Goal: Transaction & Acquisition: Purchase product/service

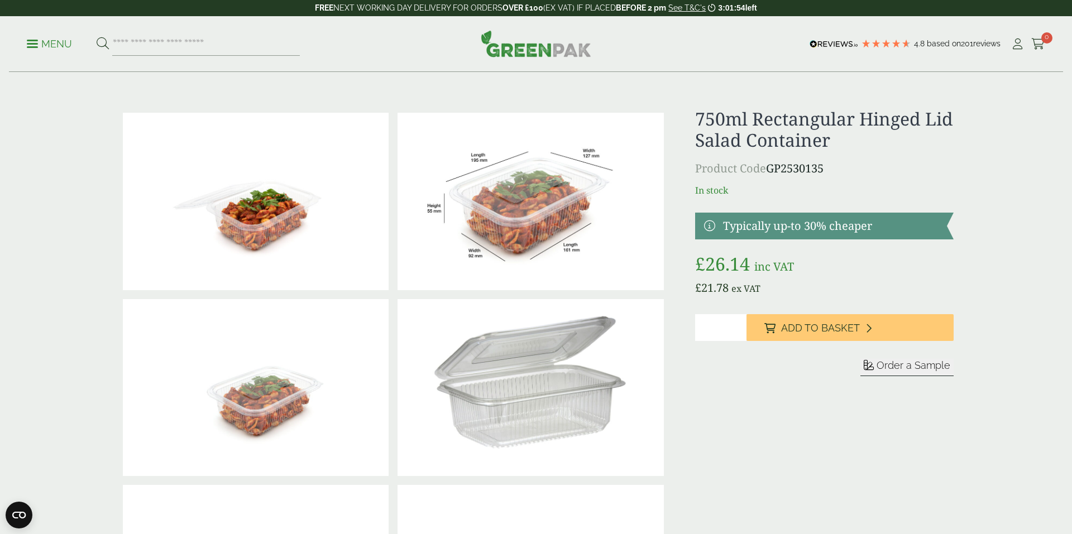
click at [43, 45] on div "Close dialog Sign up for the latest news and exclusive discounts. SIGN UP ******" at bounding box center [536, 267] width 1072 height 534
click at [43, 45] on p "Menu" at bounding box center [44, 43] width 45 height 13
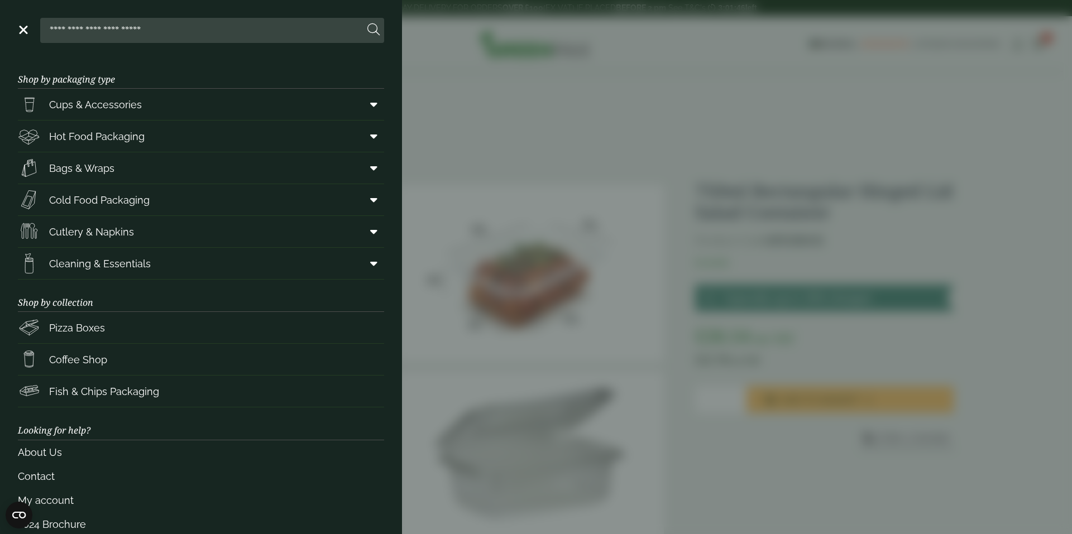
scroll to position [20, 0]
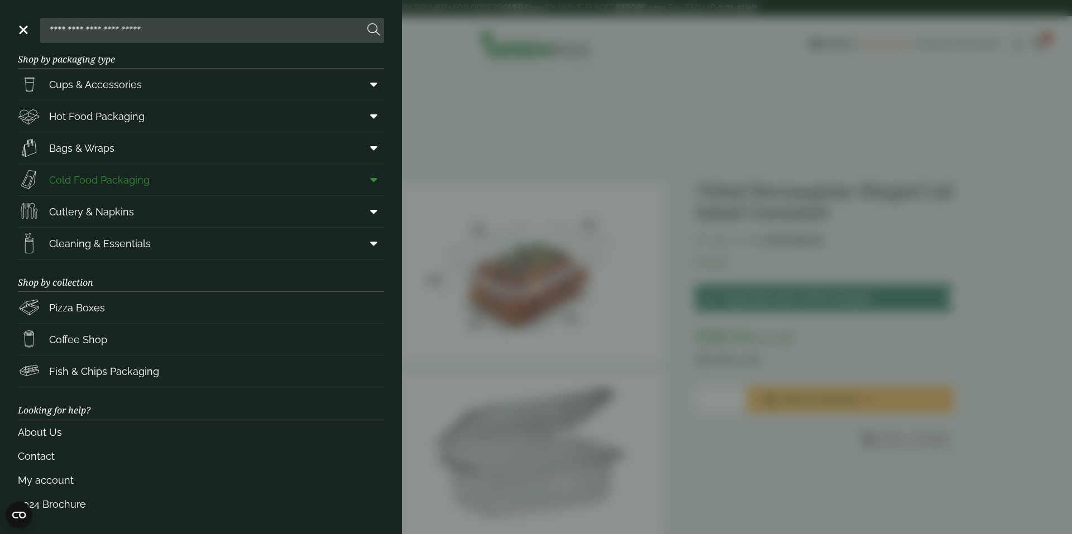
click at [297, 186] on link "Cold Food Packaging" at bounding box center [201, 179] width 366 height 31
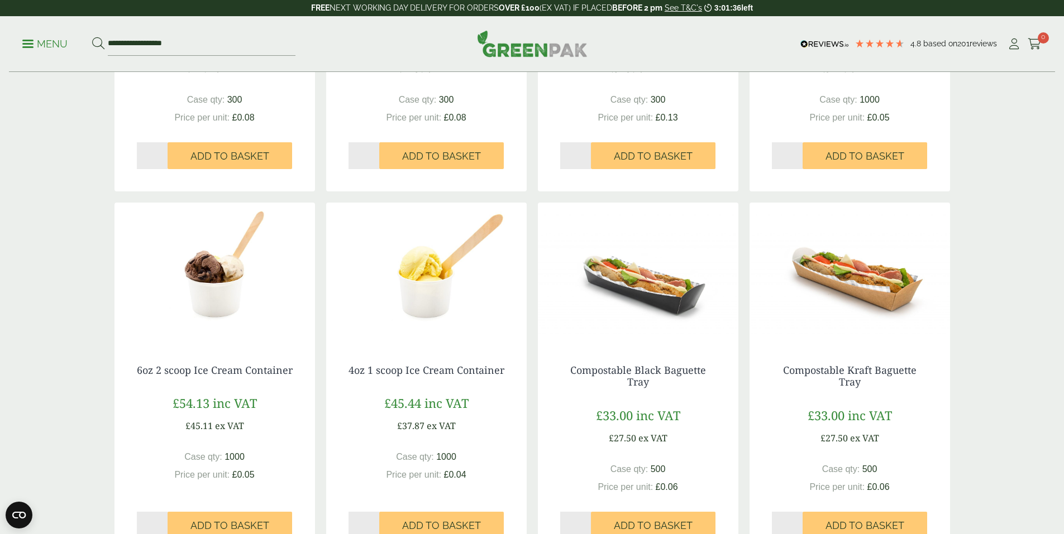
scroll to position [1117, 0]
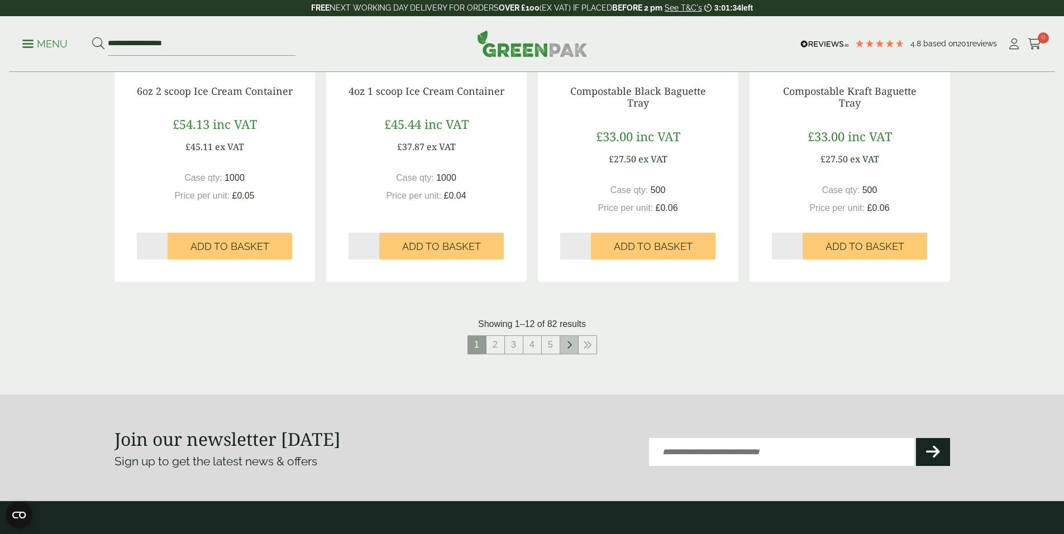
click at [566, 341] on icon at bounding box center [569, 345] width 6 height 9
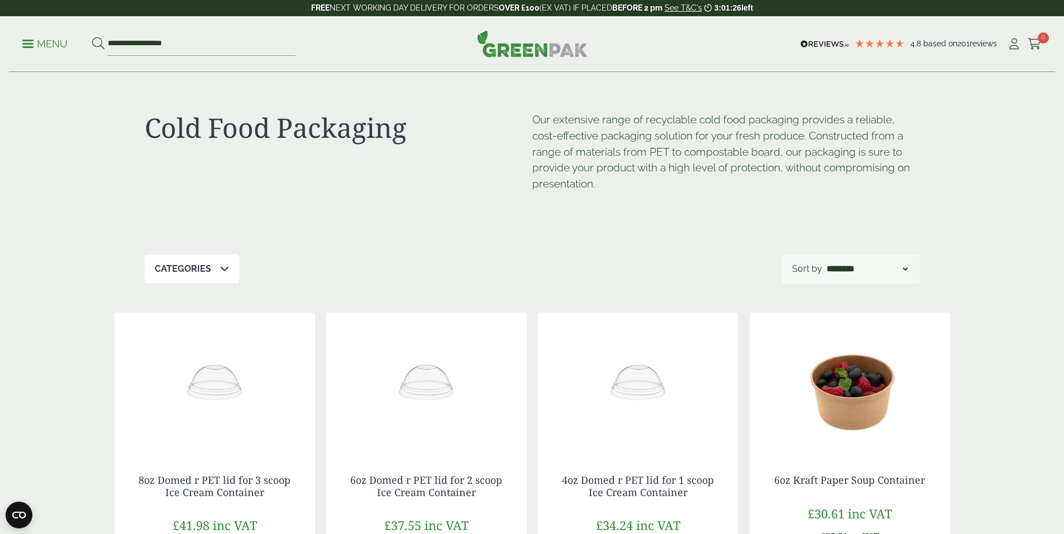
click at [37, 37] on p "Menu" at bounding box center [44, 43] width 45 height 13
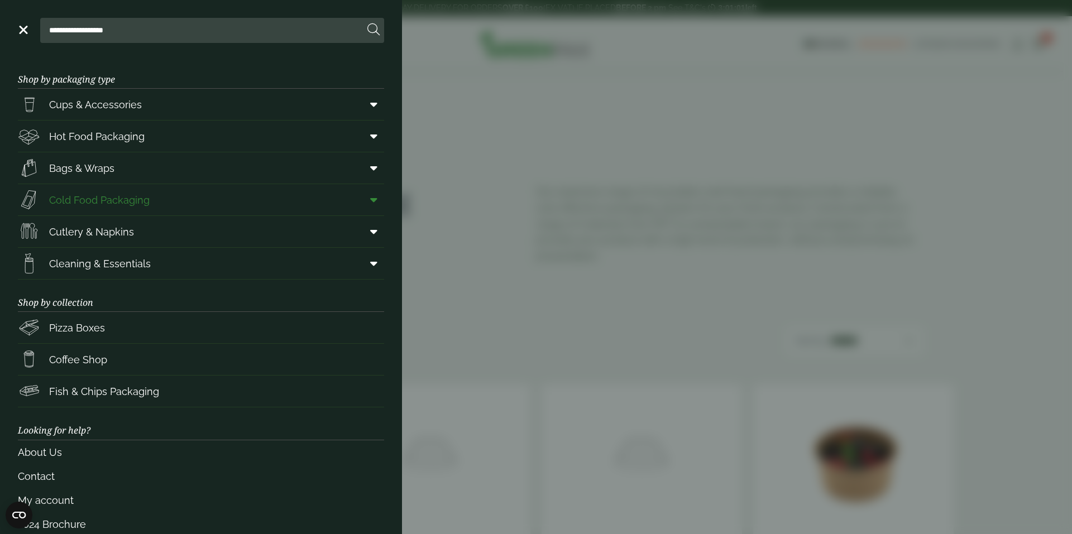
click at [370, 199] on icon at bounding box center [373, 199] width 7 height 11
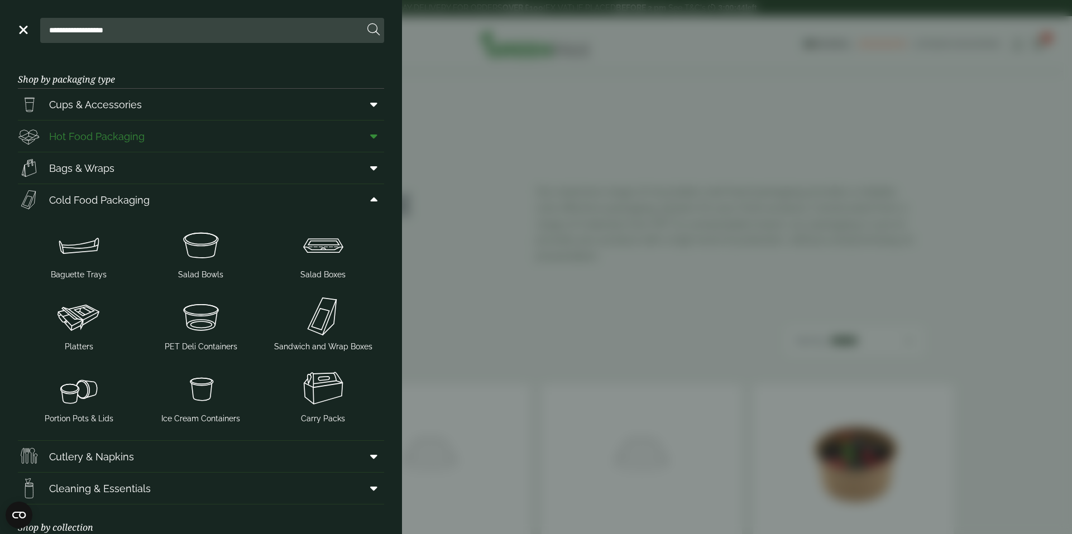
click at [370, 138] on icon at bounding box center [373, 136] width 7 height 11
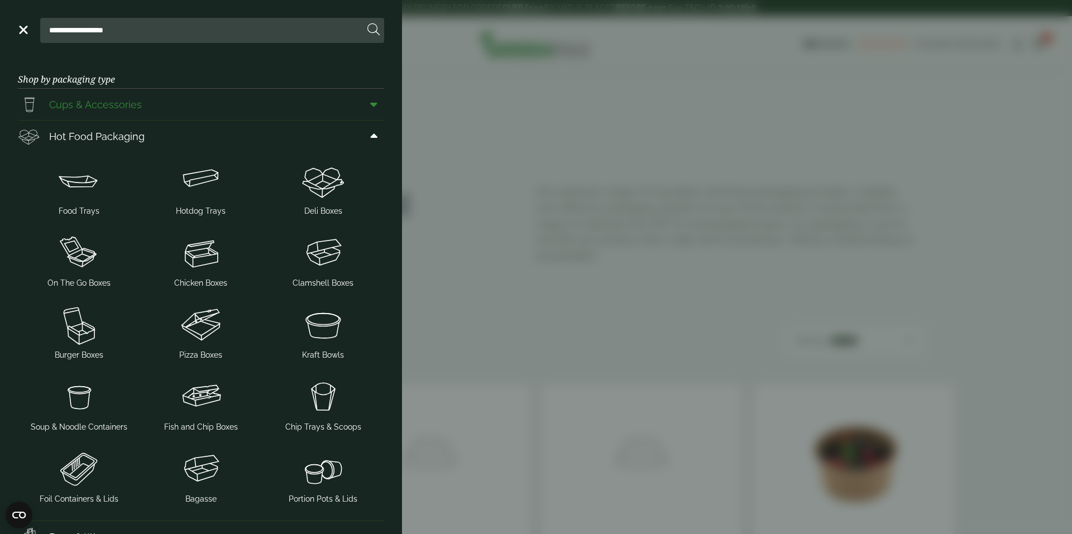
click at [370, 104] on icon at bounding box center [373, 104] width 7 height 11
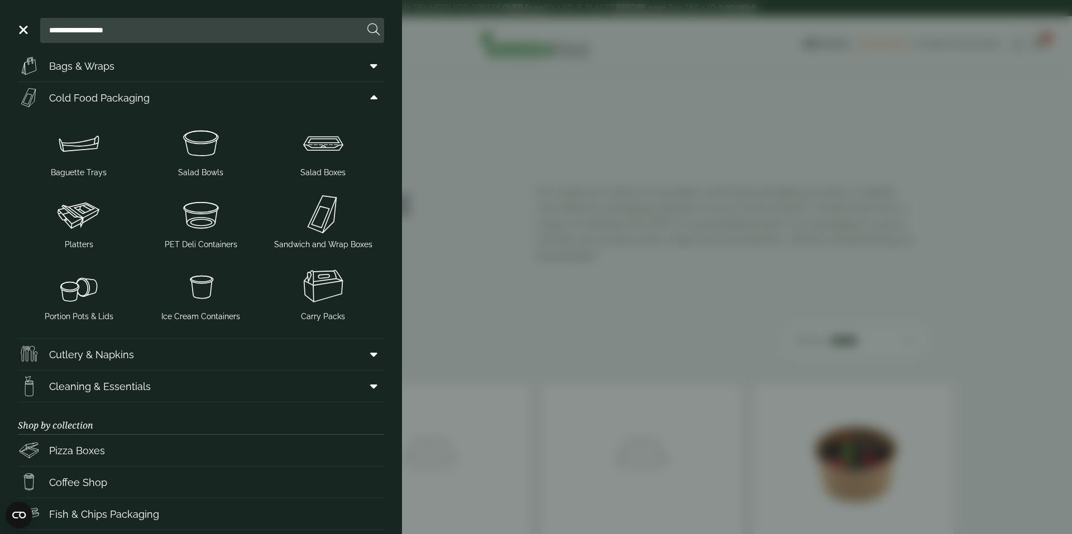
scroll to position [782, 0]
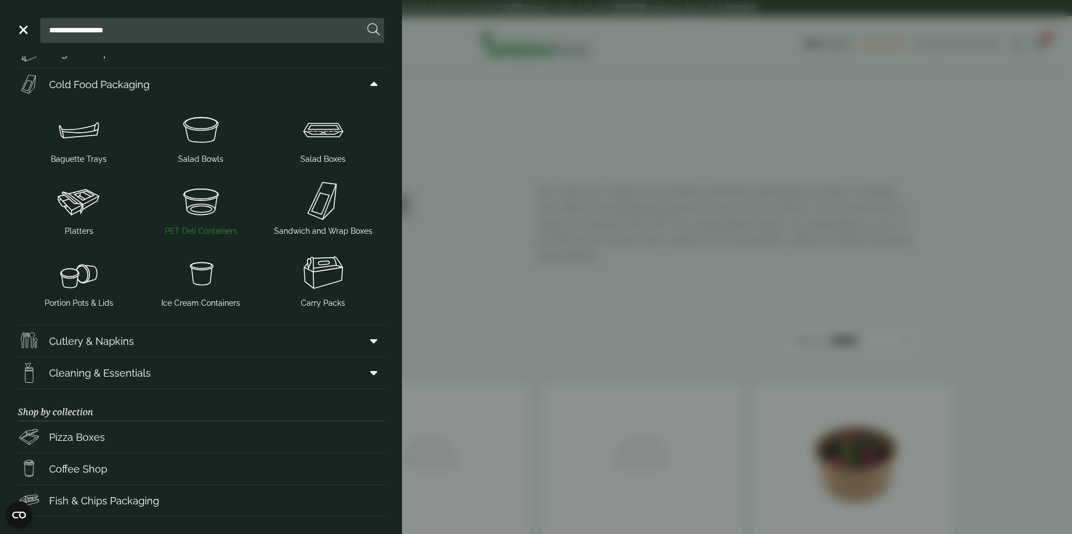
click at [203, 213] on img at bounding box center [201, 201] width 113 height 45
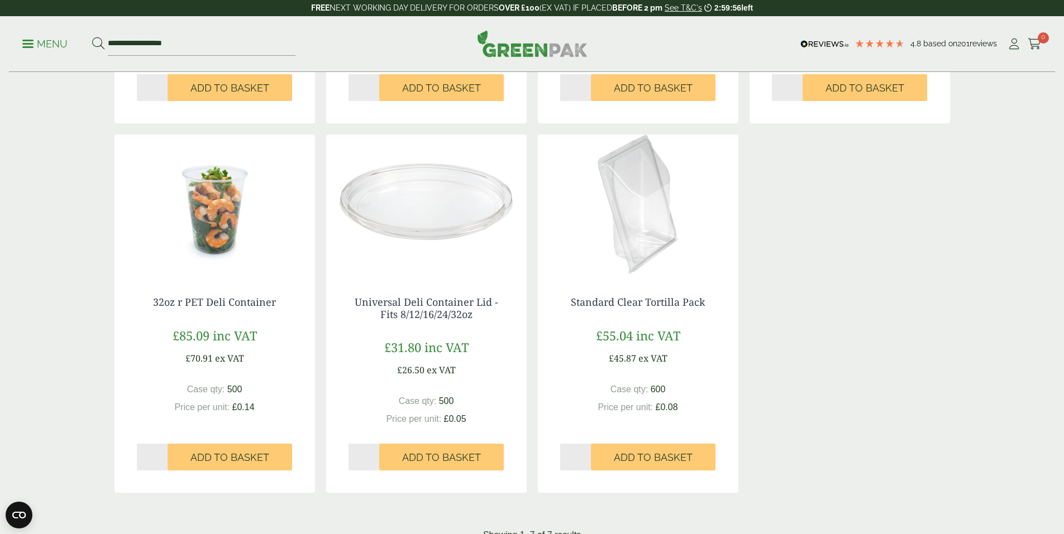
scroll to position [503, 0]
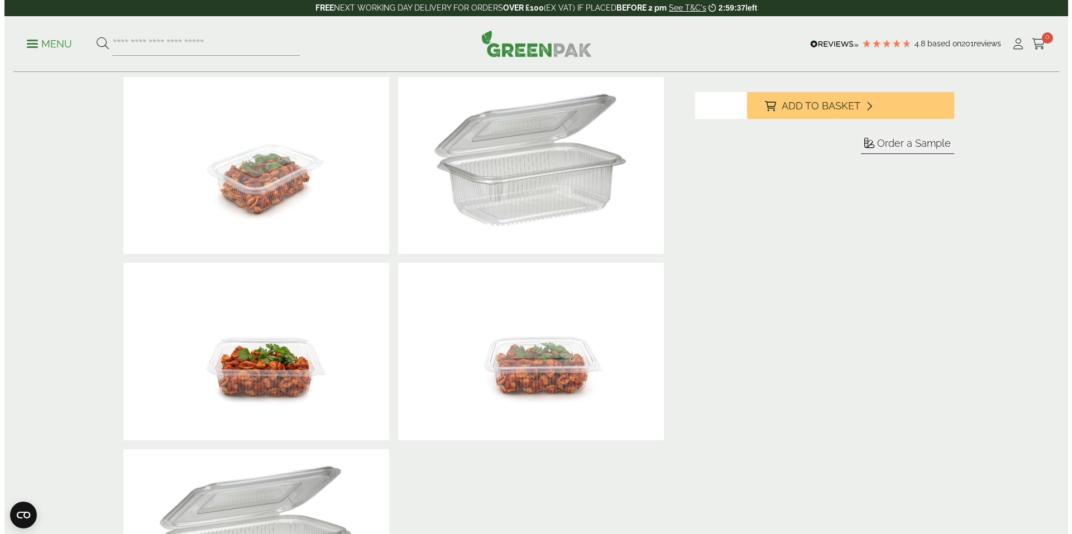
scroll to position [56, 0]
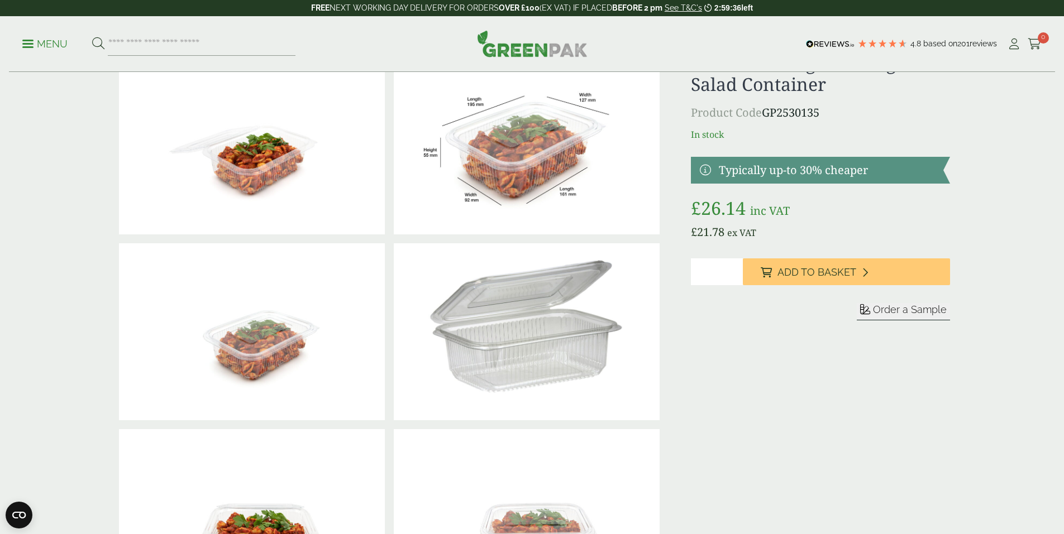
click at [32, 40] on link "Menu" at bounding box center [44, 42] width 45 height 11
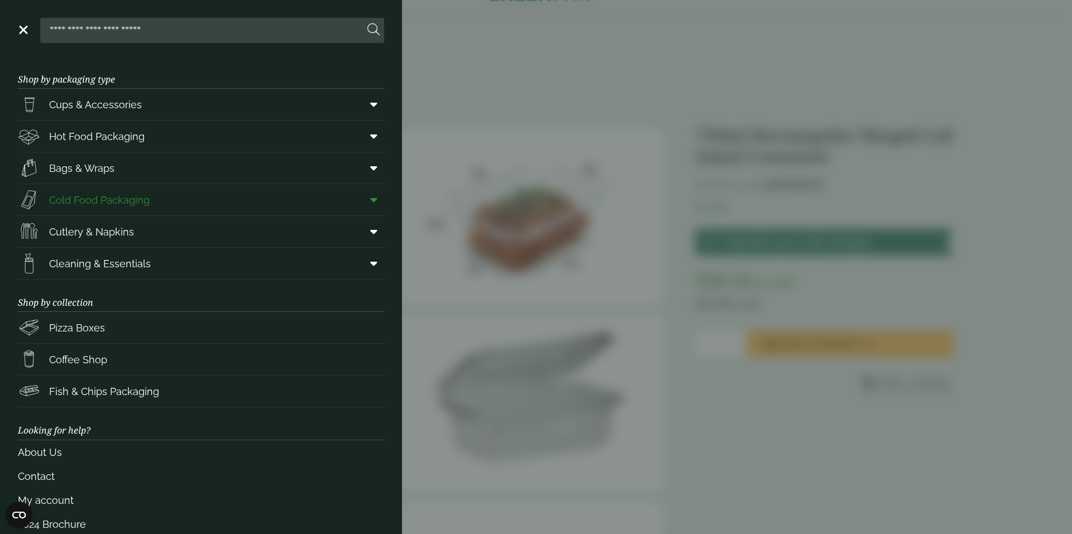
click at [370, 202] on icon at bounding box center [373, 199] width 7 height 11
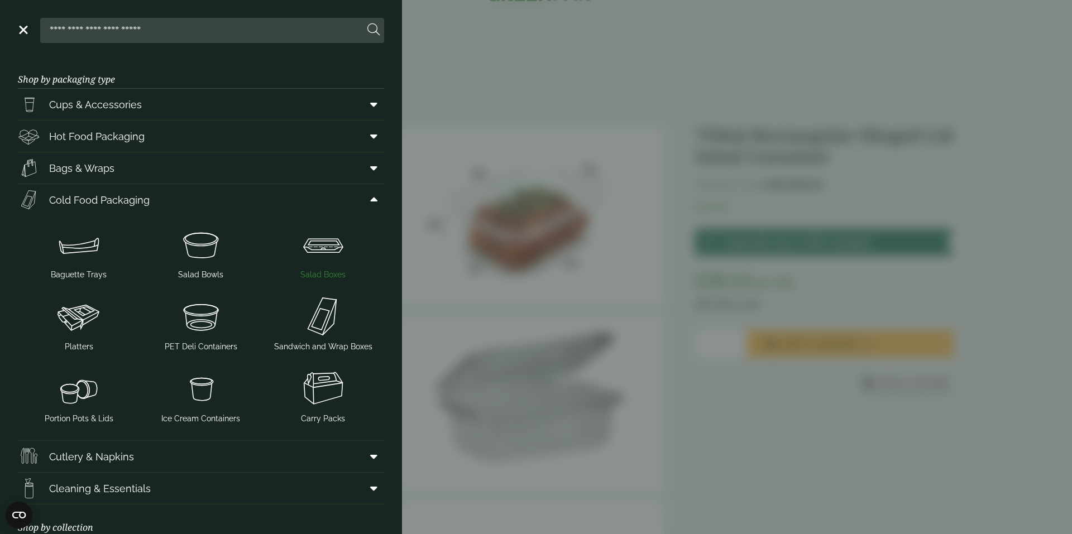
click at [324, 255] on img at bounding box center [322, 244] width 113 height 45
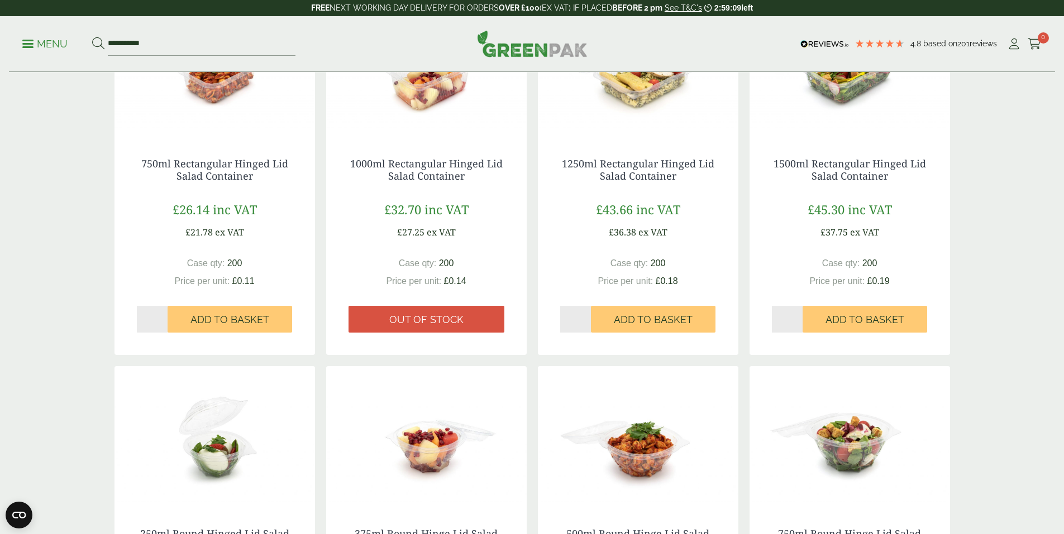
scroll to position [614, 0]
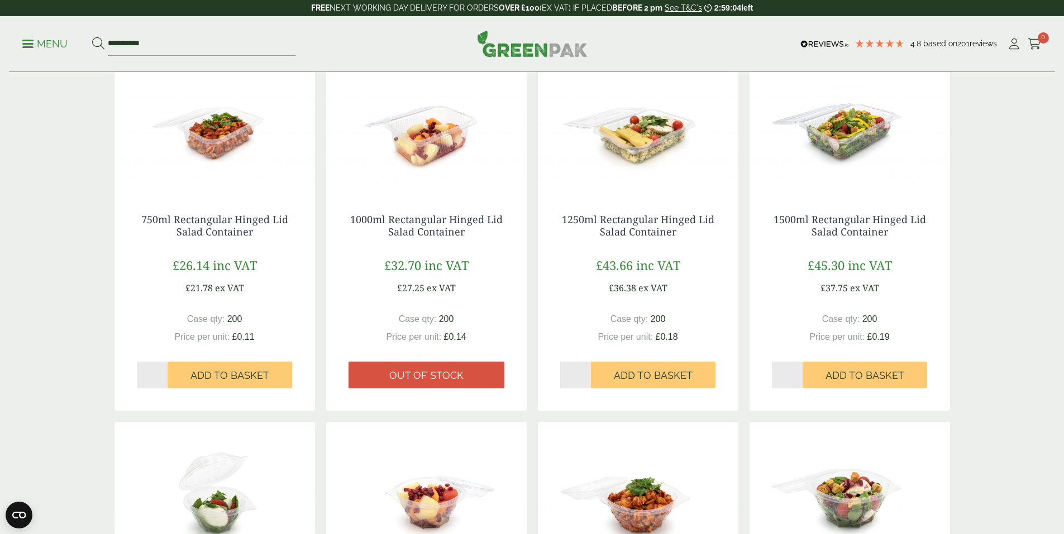
click at [822, 188] on img at bounding box center [849, 122] width 200 height 140
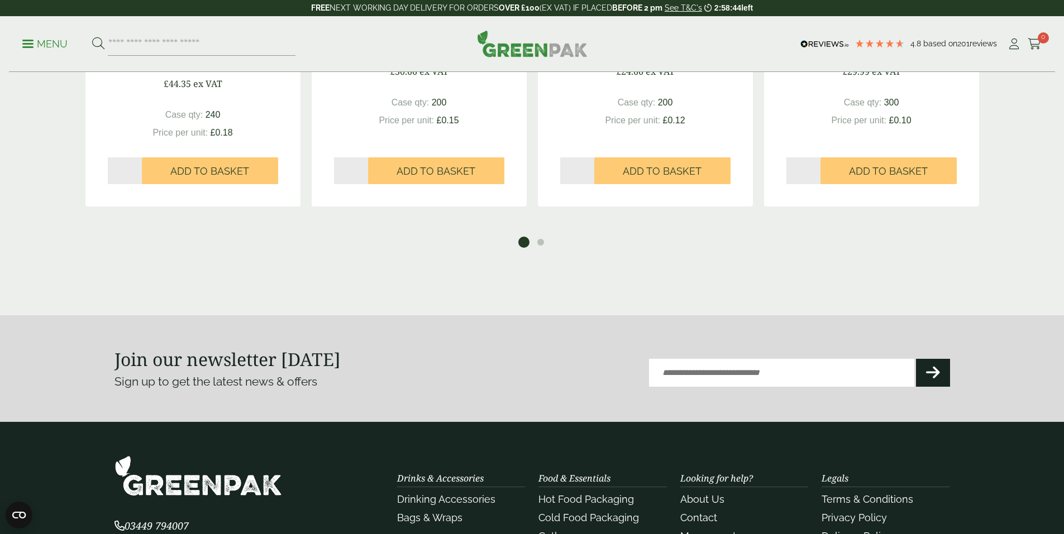
scroll to position [1508, 0]
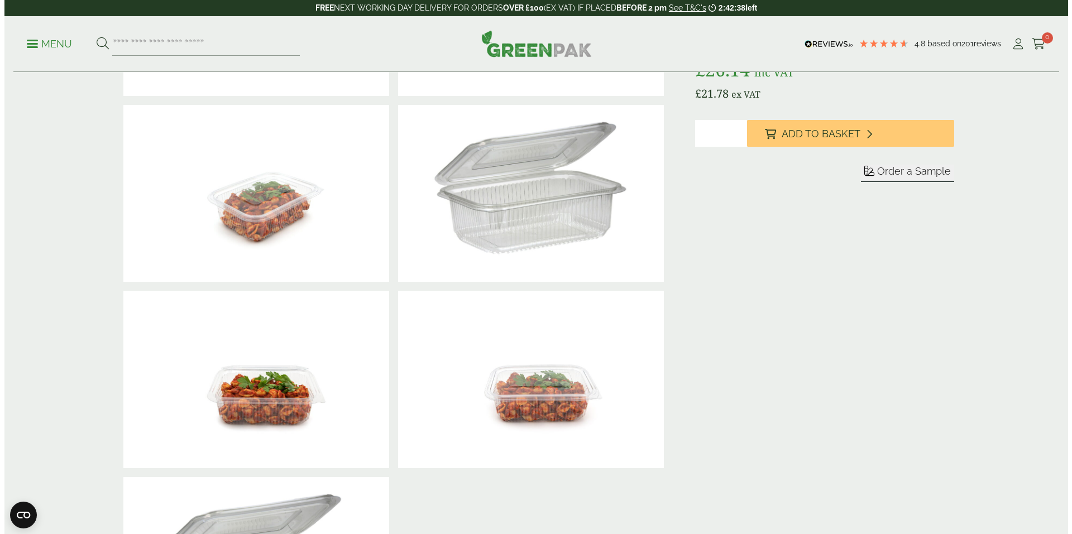
scroll to position [168, 0]
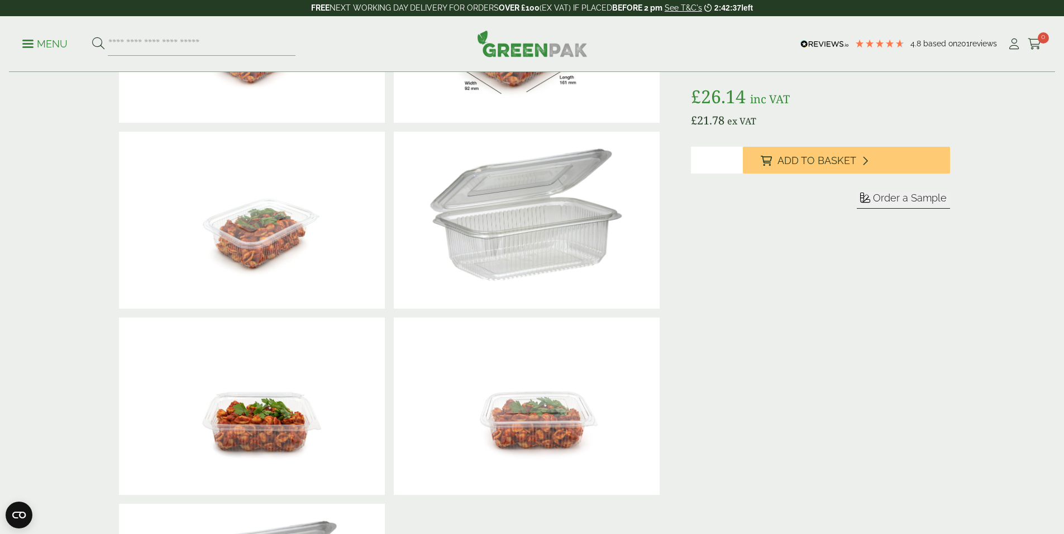
click at [918, 205] on button "Order a Sample" at bounding box center [902, 200] width 93 height 17
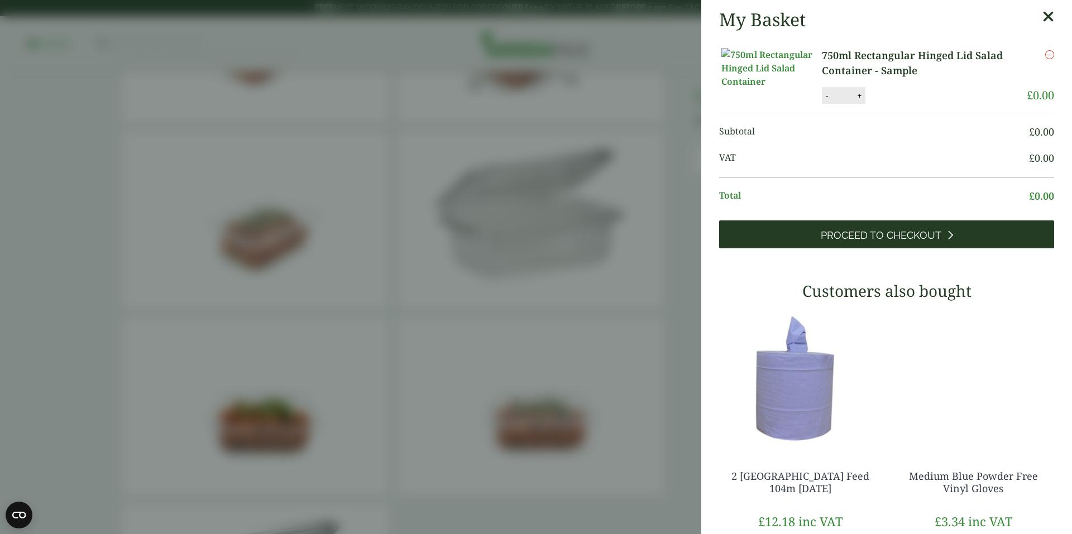
click at [915, 242] on span "Proceed to Checkout" at bounding box center [881, 235] width 121 height 12
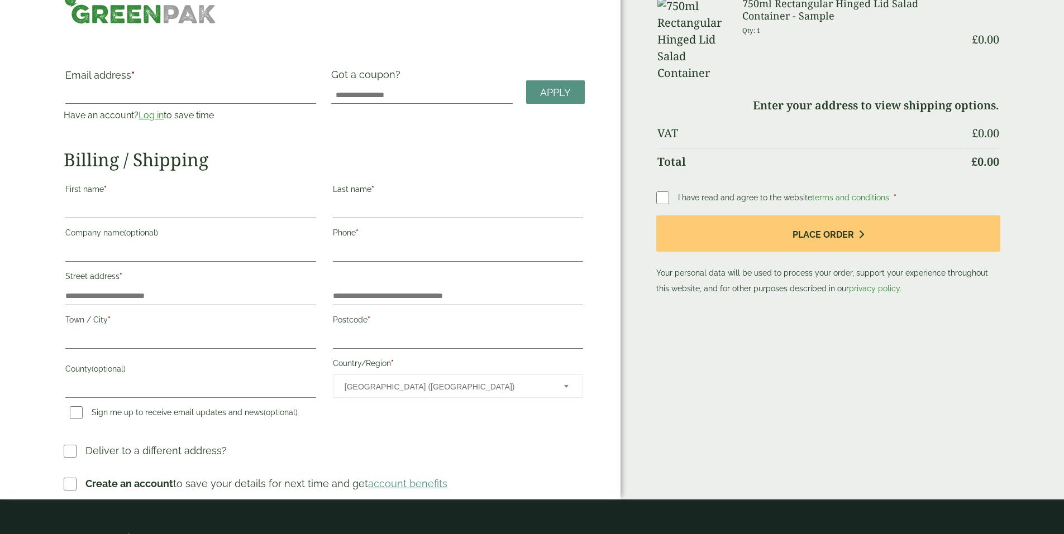
scroll to position [56, 0]
